Goal: Task Accomplishment & Management: Manage account settings

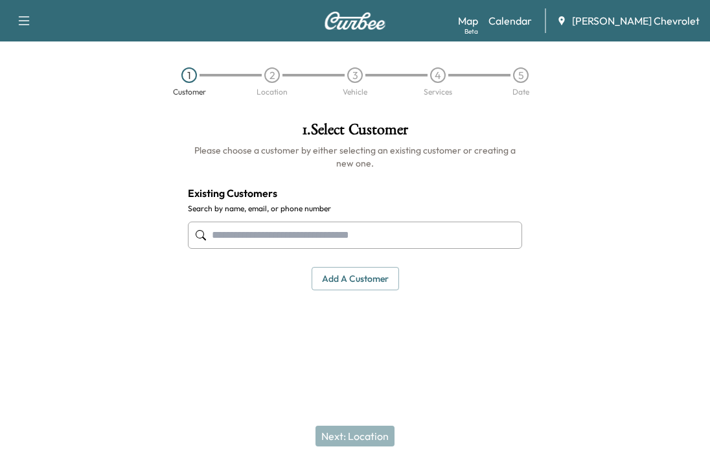
click at [536, 32] on div "Map Beta Calendar [PERSON_NAME] Chevrolet" at bounding box center [579, 20] width 242 height 25
click at [528, 22] on link "Calendar" at bounding box center [510, 21] width 43 height 16
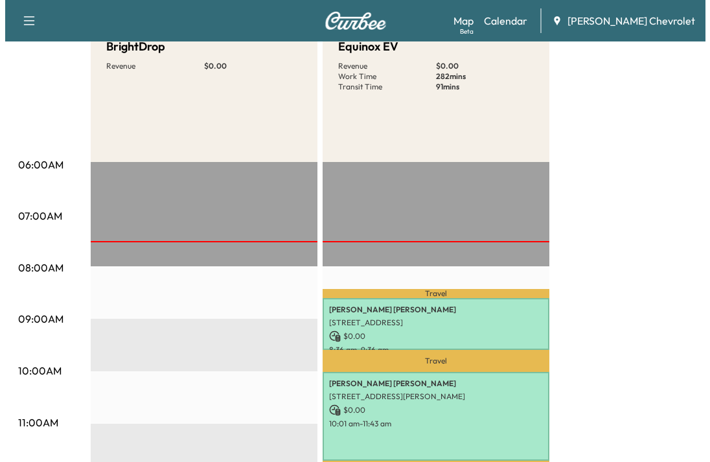
scroll to position [194, 0]
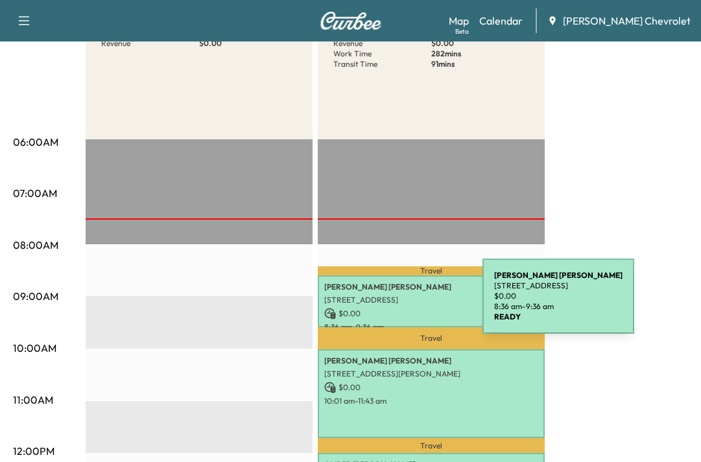
click at [385, 304] on div "[PERSON_NAME] [STREET_ADDRESS] $ 0.00 8:36 am - 9:36 am" at bounding box center [431, 301] width 227 height 53
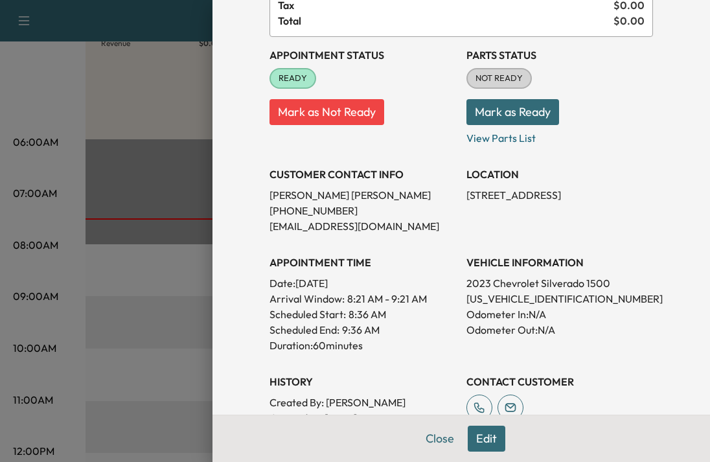
scroll to position [130, 0]
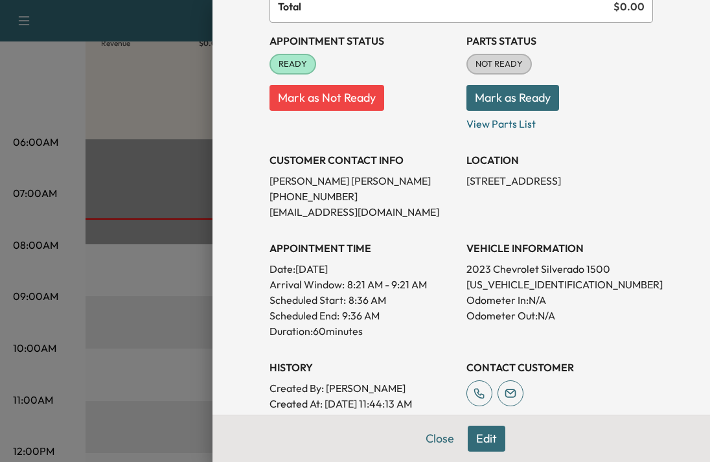
click at [325, 95] on button "Mark as Not Ready" at bounding box center [327, 98] width 115 height 26
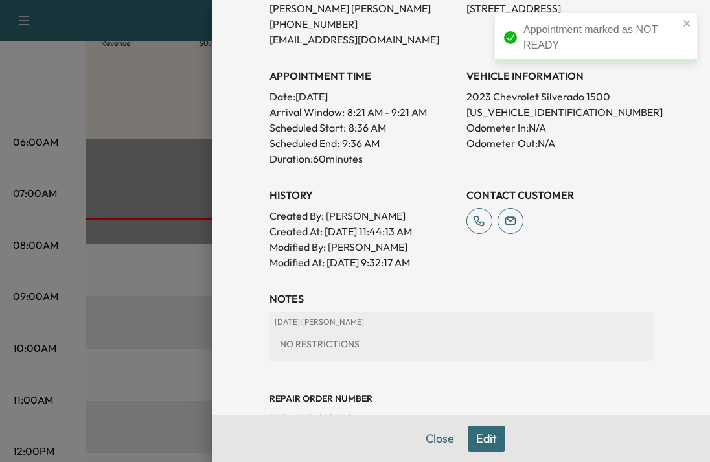
scroll to position [336, 0]
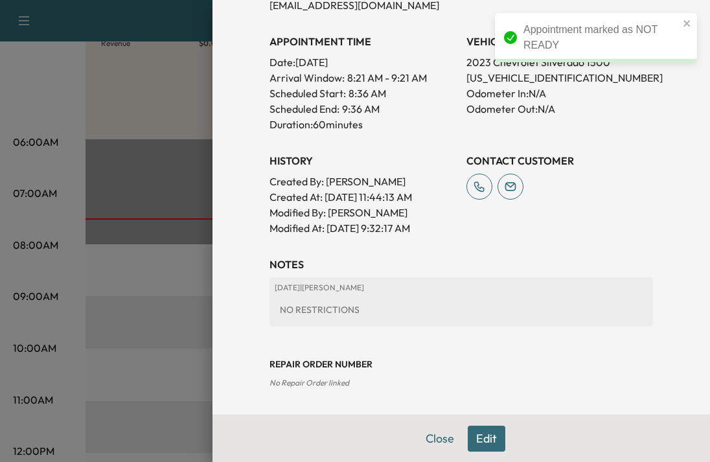
click at [684, 19] on icon "close" at bounding box center [687, 23] width 9 height 10
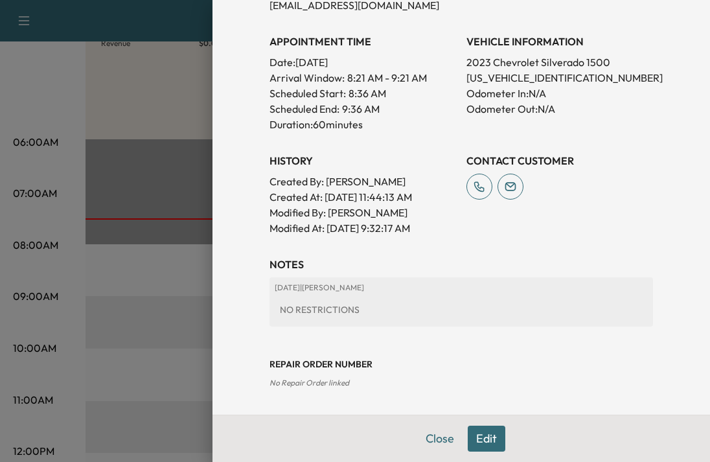
click at [478, 435] on button "Edit" at bounding box center [487, 439] width 38 height 26
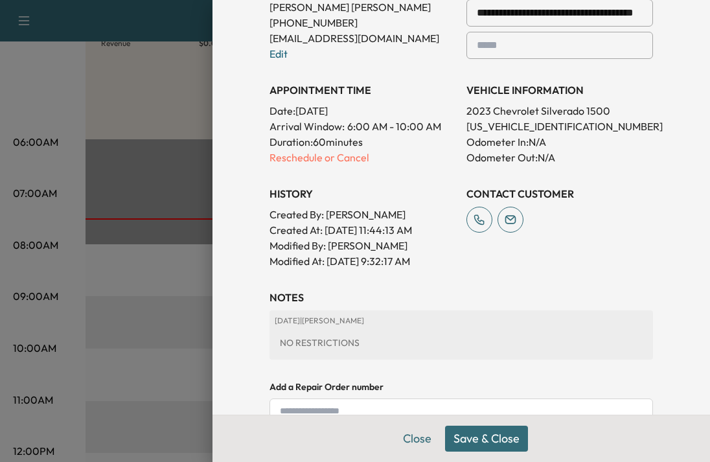
scroll to position [299, 0]
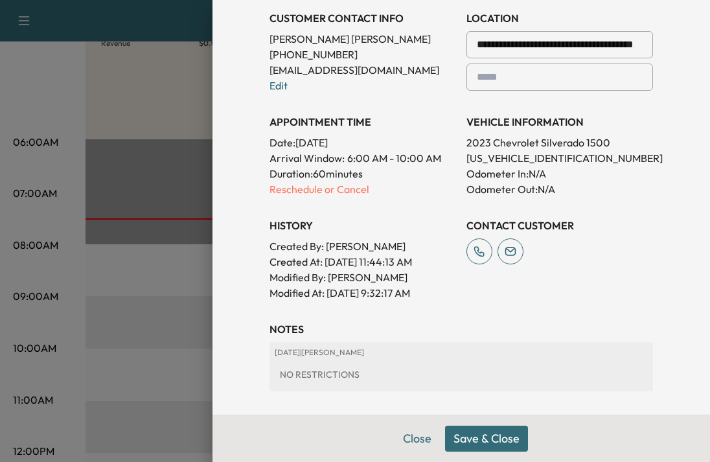
click at [340, 187] on p "Reschedule or Cancel" at bounding box center [363, 189] width 187 height 16
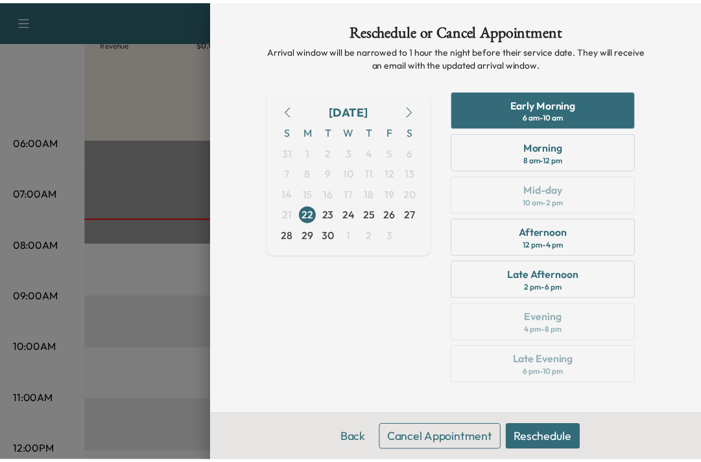
scroll to position [4, 0]
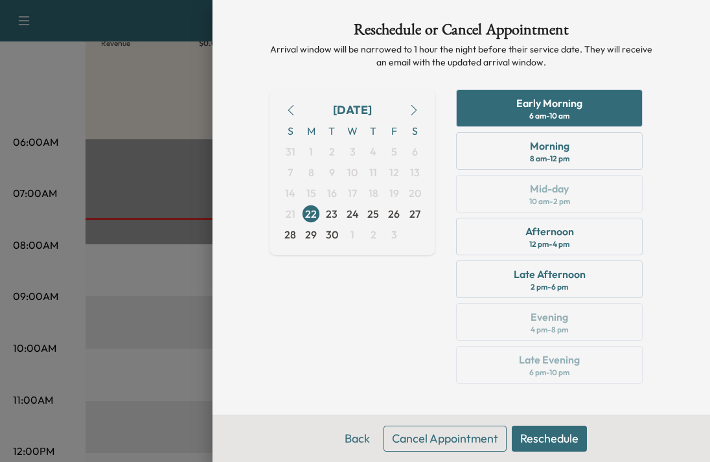
click at [452, 438] on button "Cancel Appointment" at bounding box center [445, 439] width 123 height 26
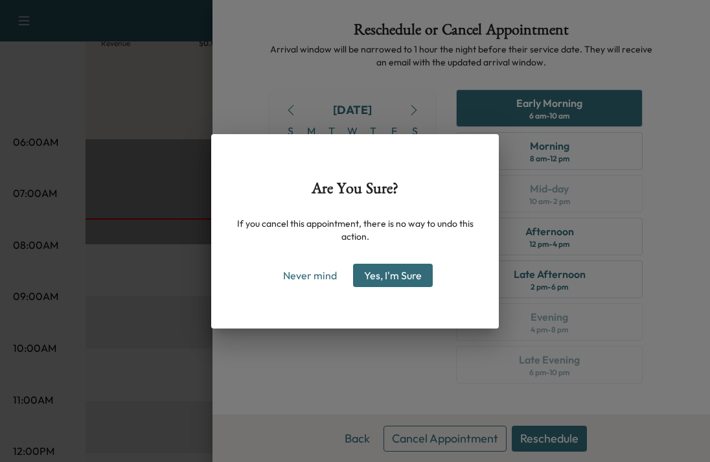
click at [421, 271] on button "Yes, I'm Sure" at bounding box center [393, 275] width 80 height 23
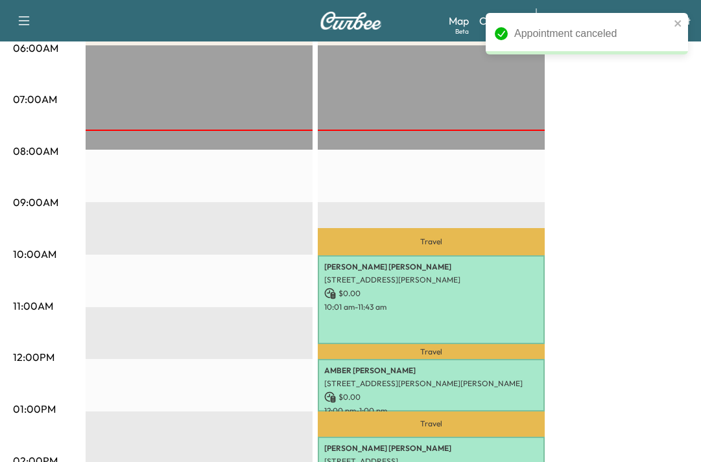
scroll to position [389, 0]
